Goal: Task Accomplishment & Management: Use online tool/utility

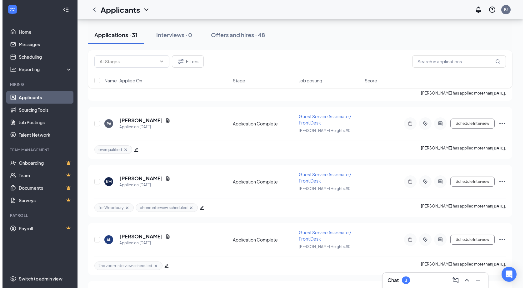
scroll to position [1219, 0]
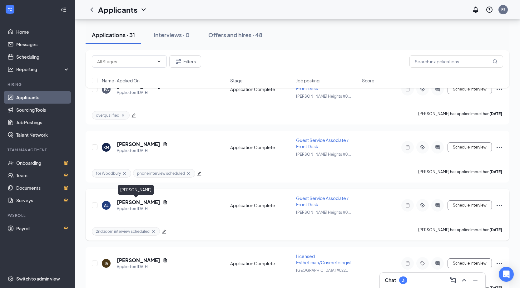
click at [140, 203] on h5 "[PERSON_NAME]" at bounding box center [138, 202] width 43 height 7
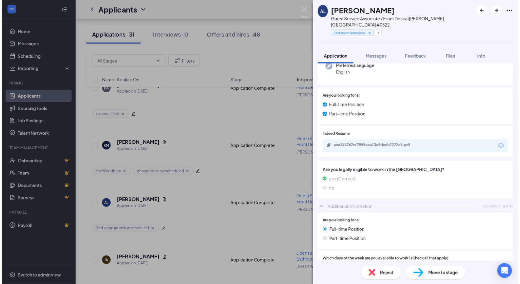
scroll to position [125, 0]
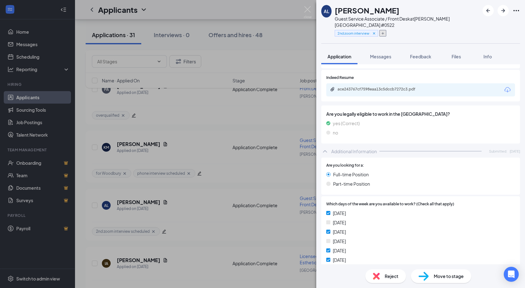
click at [385, 32] on icon "Plus" at bounding box center [383, 34] width 4 height 4
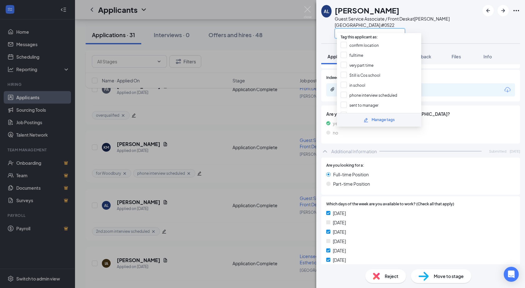
click at [386, 28] on input "text" at bounding box center [370, 33] width 70 height 10
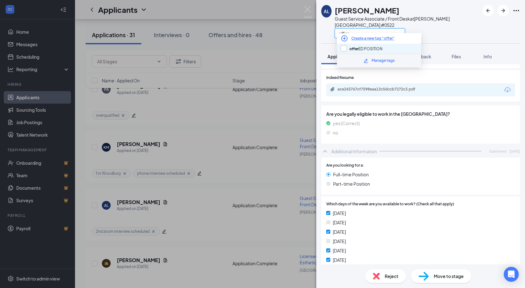
type input "offer"
click at [341, 48] on input "offer ED POSITION" at bounding box center [362, 48] width 42 height 7
checkbox input "true"
click at [398, 28] on input "offer" at bounding box center [370, 33] width 70 height 10
click at [422, 28] on div "offer" at bounding box center [407, 33] width 145 height 10
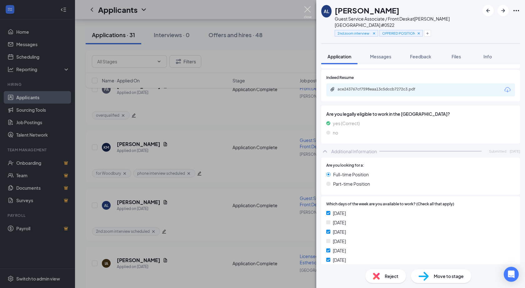
click at [306, 8] on img at bounding box center [308, 12] width 8 height 12
